Goal: Answer question/provide support

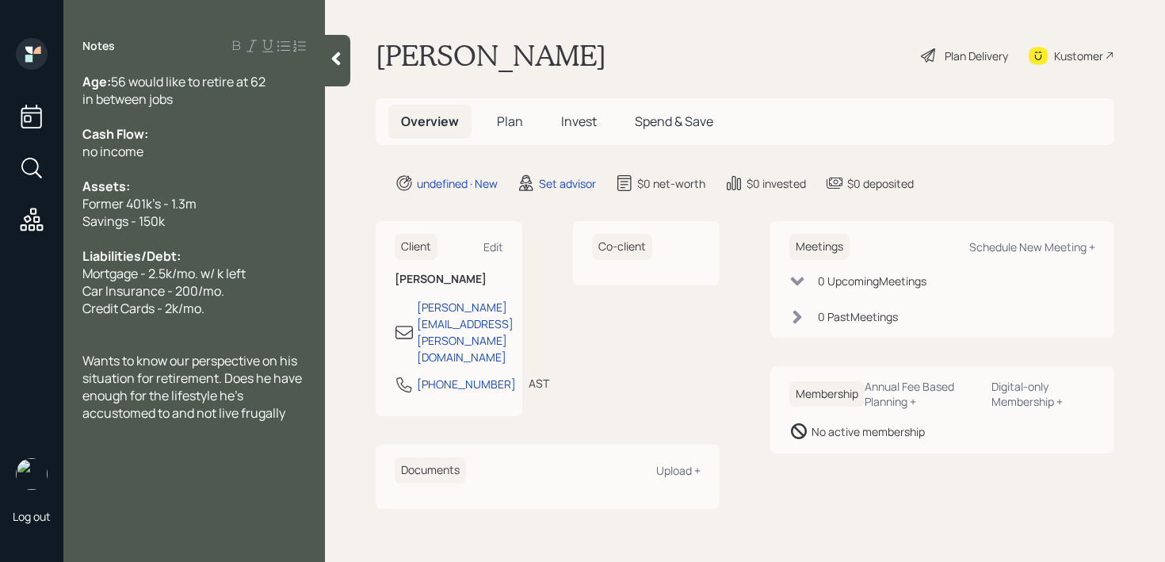
click at [281, 407] on span "Wants to know our perspective on his situation for retirement. Does he have eno…" at bounding box center [193, 387] width 222 height 70
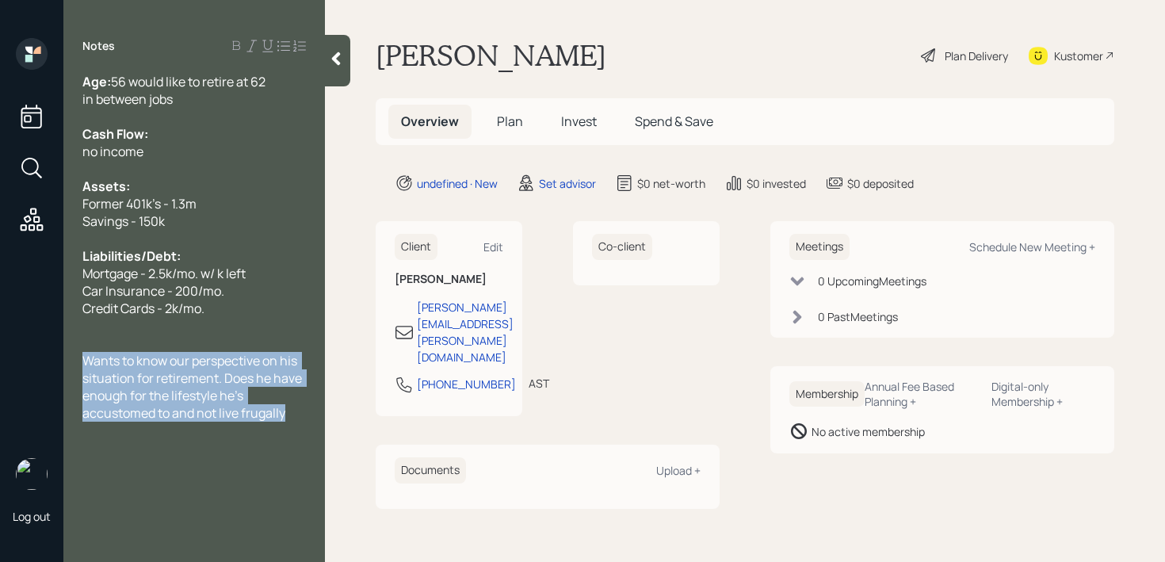
drag, startPoint x: 302, startPoint y: 407, endPoint x: 58, endPoint y: 360, distance: 248.7
click at [58, 360] on div "Log out Notes Age: 56 would like to retire at 62 in between jobs Cash Flow: no …" at bounding box center [582, 281] width 1165 height 562
copy span "Wants to know our perspective on his situation for retirement. Does he have eno…"
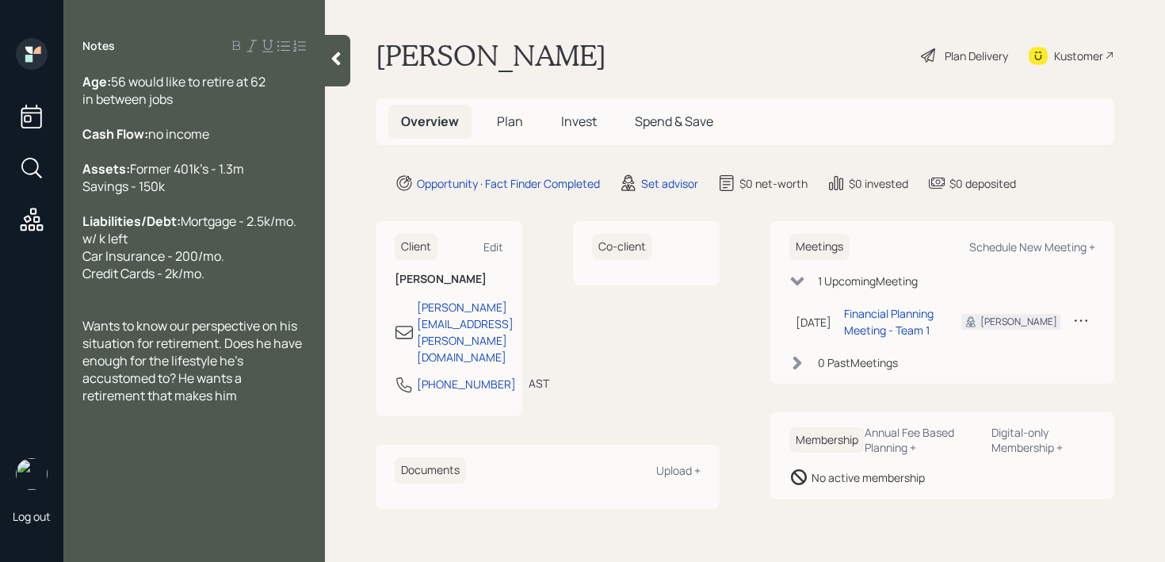
click at [285, 86] on div "Age: [DEMOGRAPHIC_DATA] would like to retire at 62 in between jobs" at bounding box center [193, 90] width 223 height 35
click at [86, 108] on span "in between jobs" at bounding box center [127, 98] width 90 height 17
click at [239, 404] on div "Wants to know our perspective on his situation for retirement. Does he have eno…" at bounding box center [193, 360] width 223 height 87
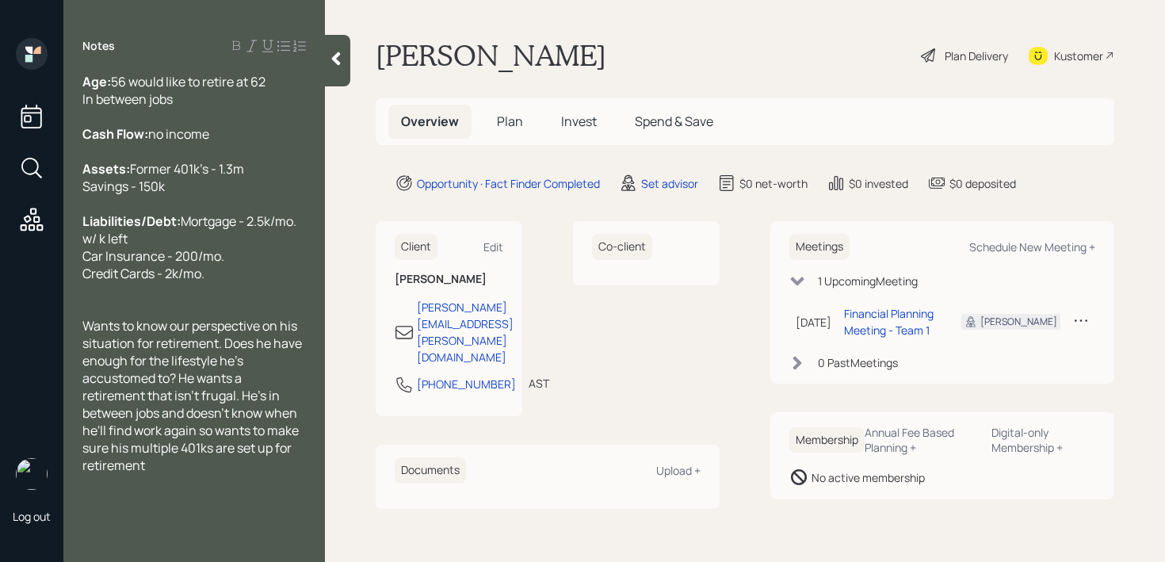
click at [208, 474] on span "Wants to know our perspective on his situation for retirement. Does he have eno…" at bounding box center [193, 395] width 222 height 157
click at [334, 53] on icon at bounding box center [336, 59] width 16 height 16
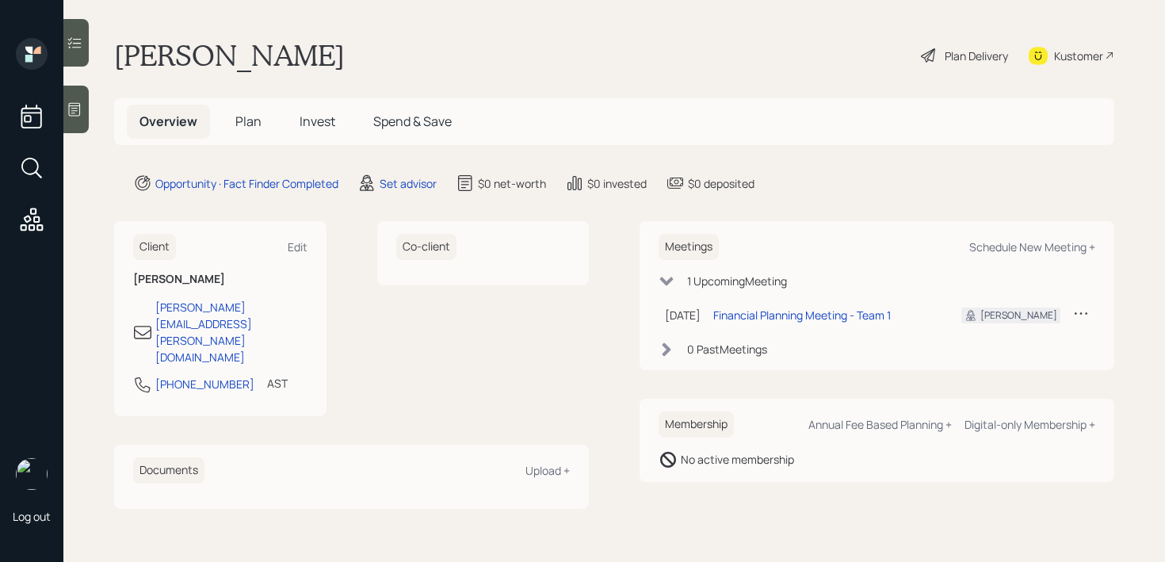
click at [485, 53] on div "[PERSON_NAME] Plan Delivery Kustomer" at bounding box center [614, 55] width 1000 height 35
